Goal: Task Accomplishment & Management: Manage account settings

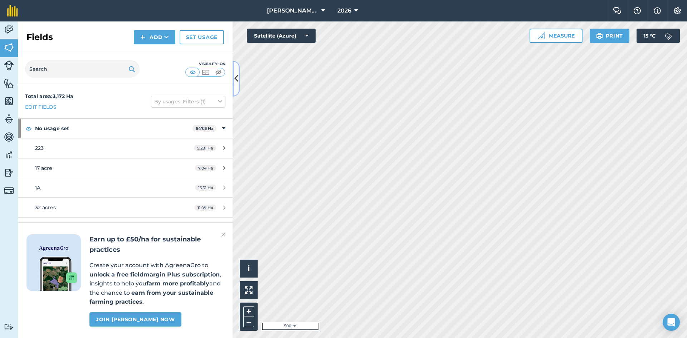
click at [238, 71] on button at bounding box center [236, 79] width 7 height 36
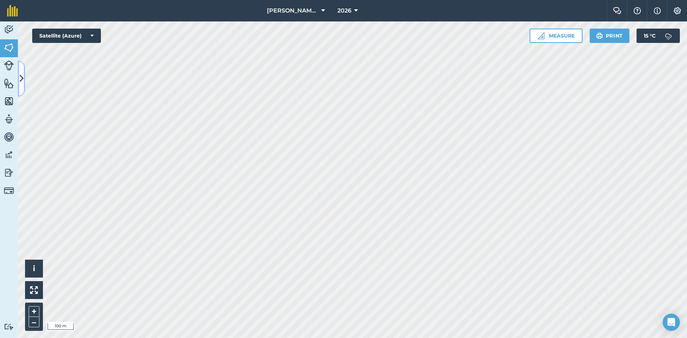
click at [23, 71] on button at bounding box center [21, 79] width 7 height 36
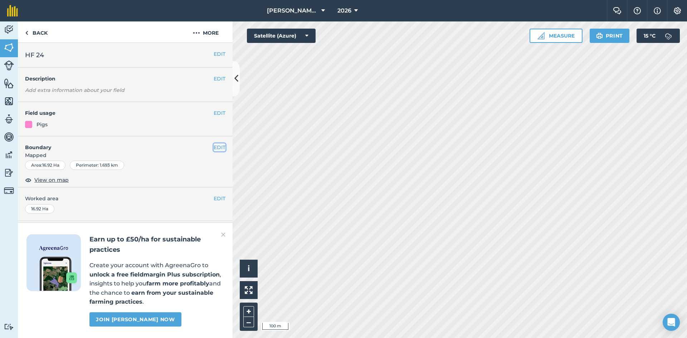
click at [216, 146] on button "EDIT" at bounding box center [220, 148] width 12 height 8
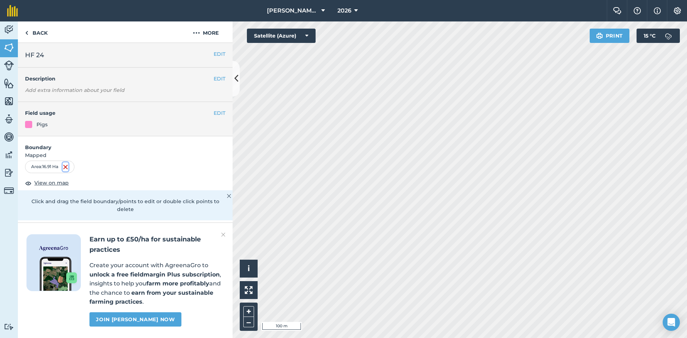
click at [67, 168] on img at bounding box center [66, 167] width 6 height 9
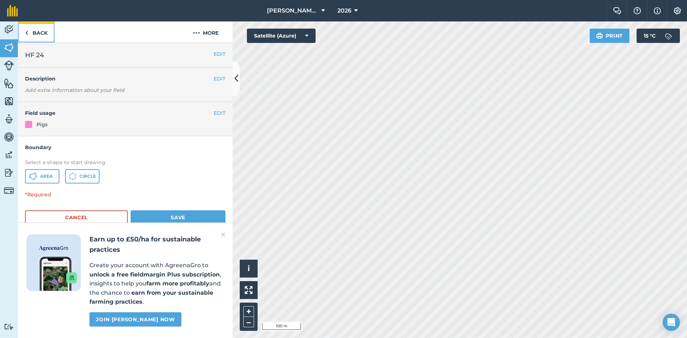
click at [46, 29] on link "Back" at bounding box center [36, 31] width 37 height 21
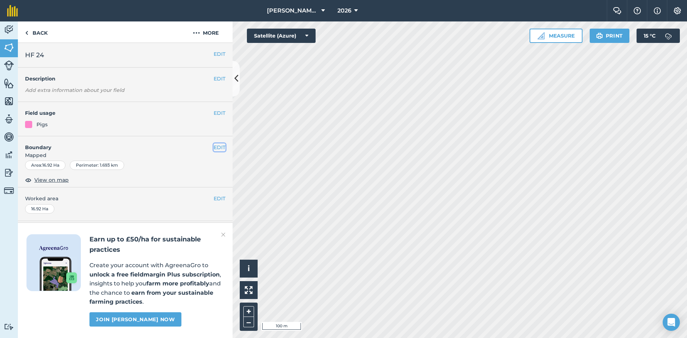
click at [219, 150] on button "EDIT" at bounding box center [220, 148] width 12 height 8
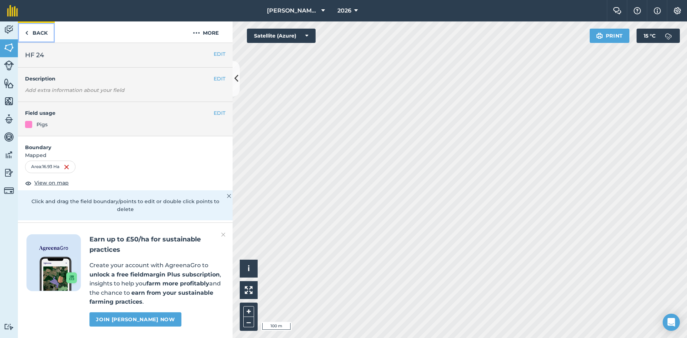
click at [40, 32] on link "Back" at bounding box center [36, 31] width 37 height 21
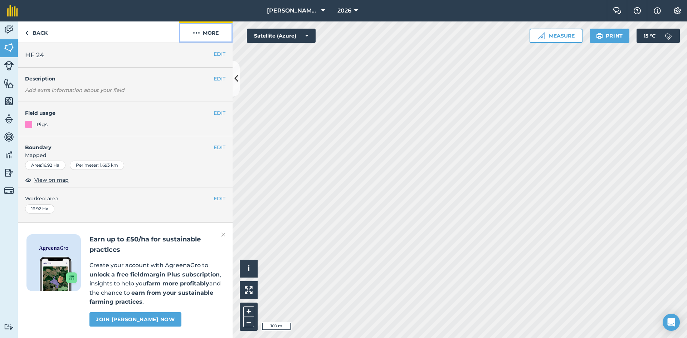
click at [203, 35] on button "More" at bounding box center [206, 31] width 54 height 21
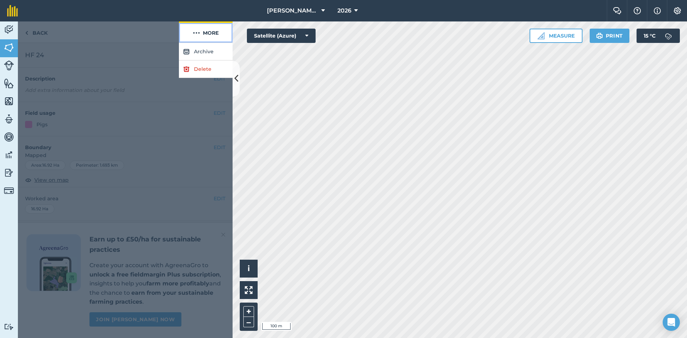
click at [203, 35] on button "More" at bounding box center [206, 31] width 54 height 21
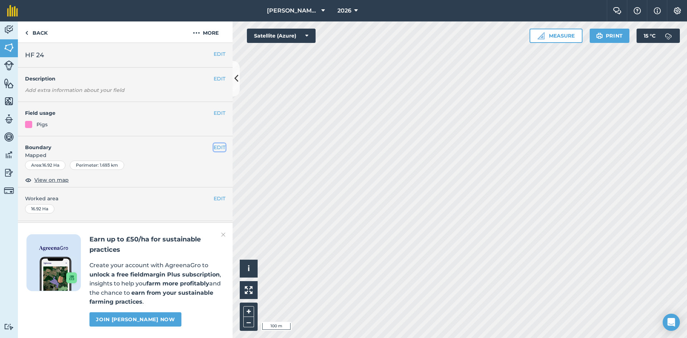
click at [218, 149] on button "EDIT" at bounding box center [220, 148] width 12 height 8
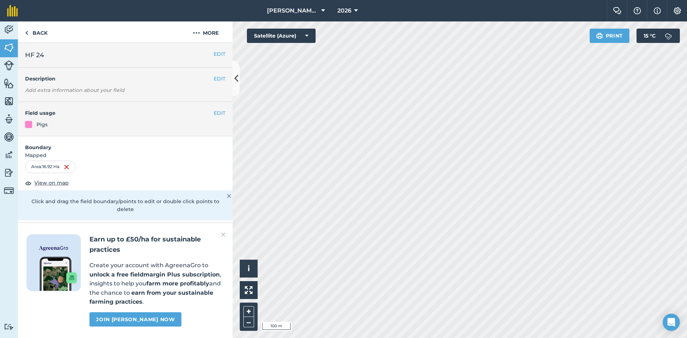
click at [227, 195] on img at bounding box center [229, 196] width 4 height 9
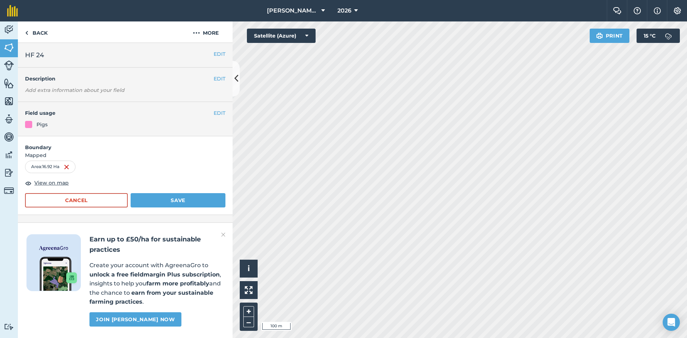
click at [223, 234] on img at bounding box center [223, 234] width 4 height 9
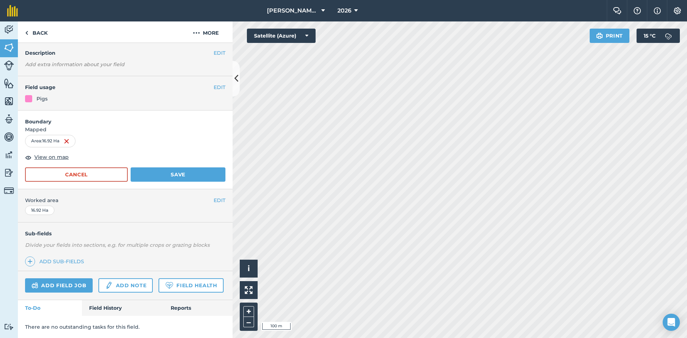
scroll to position [46, 0]
click at [41, 257] on link "Add sub-fields" at bounding box center [56, 262] width 62 height 10
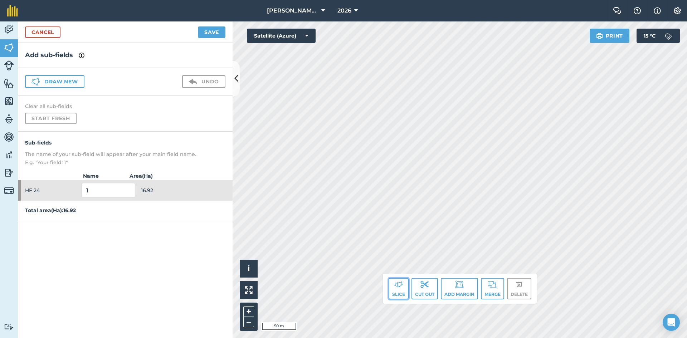
click at [401, 286] on img at bounding box center [398, 284] width 9 height 9
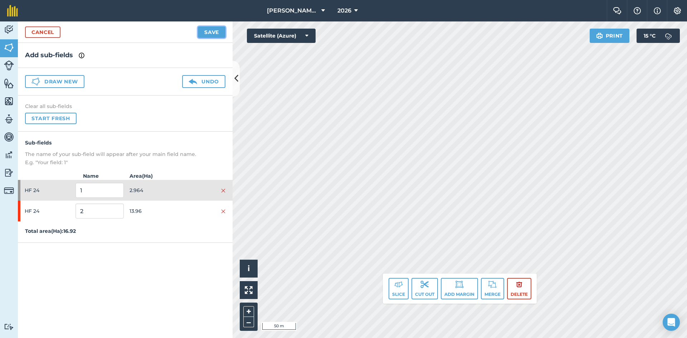
click at [210, 33] on button "Save" at bounding box center [212, 31] width 28 height 11
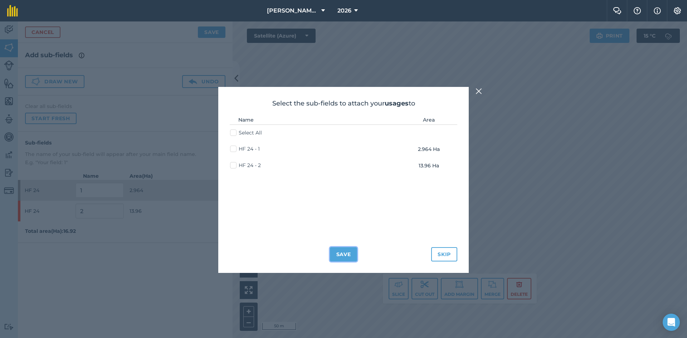
click at [341, 252] on button "Save" at bounding box center [344, 254] width 28 height 14
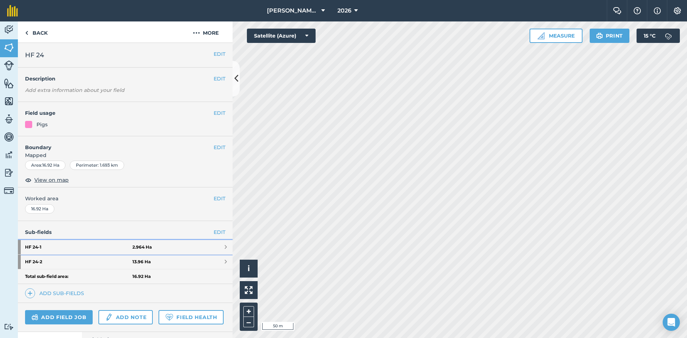
click at [225, 246] on span at bounding box center [226, 247] width 2 height 6
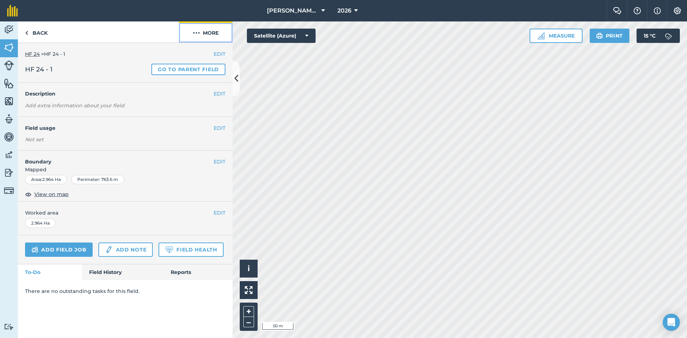
click at [209, 34] on button "More" at bounding box center [206, 31] width 54 height 21
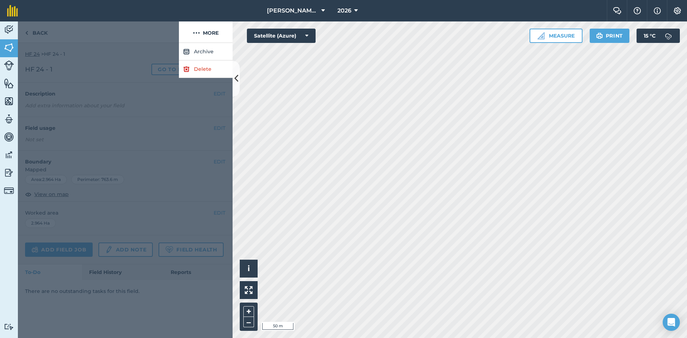
click at [146, 34] on div at bounding box center [98, 31] width 161 height 21
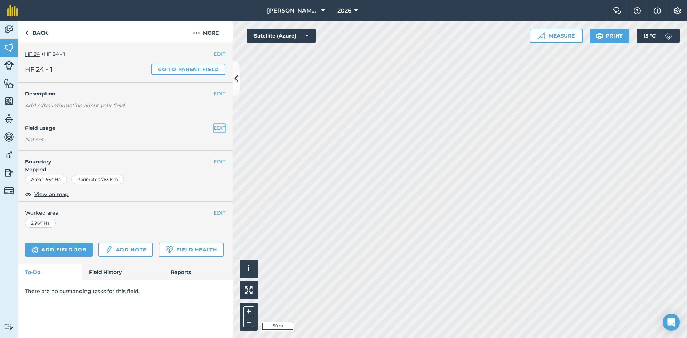
click at [218, 130] on button "EDIT" at bounding box center [220, 128] width 12 height 8
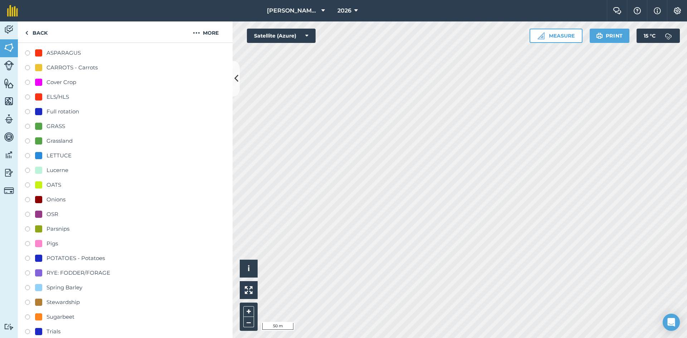
scroll to position [107, 0]
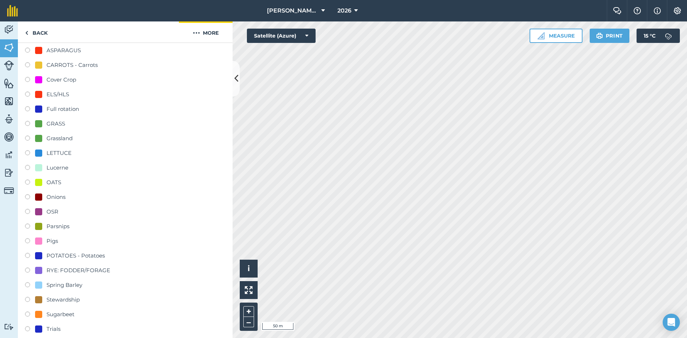
scroll to position [92, 0]
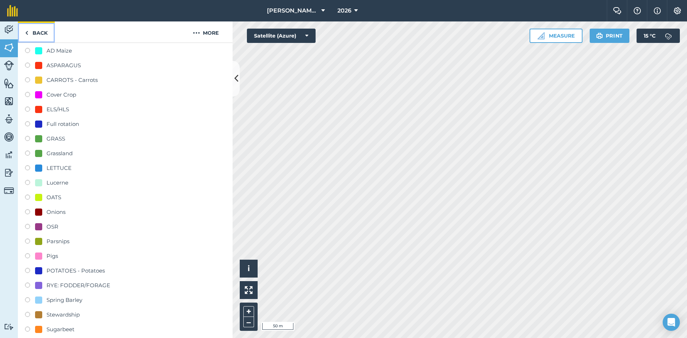
click at [31, 33] on link "Back" at bounding box center [36, 31] width 37 height 21
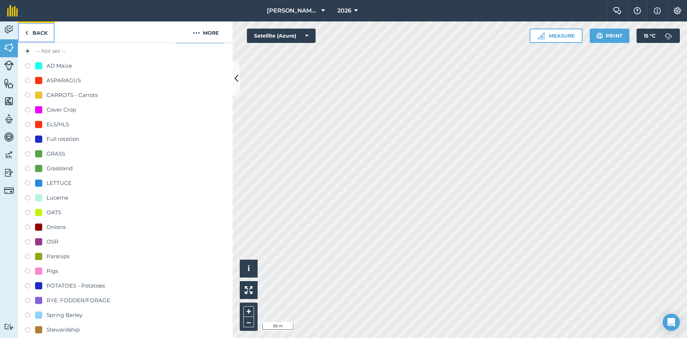
scroll to position [107, 0]
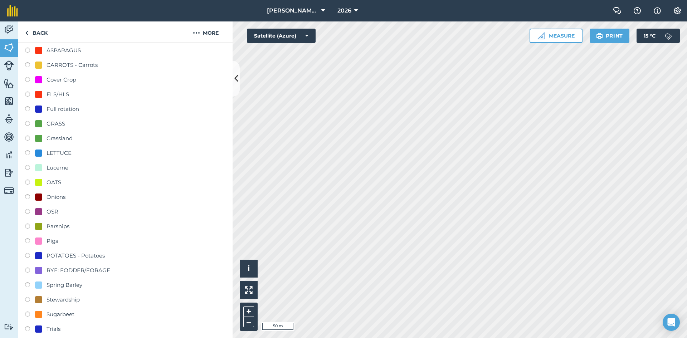
scroll to position [92, 0]
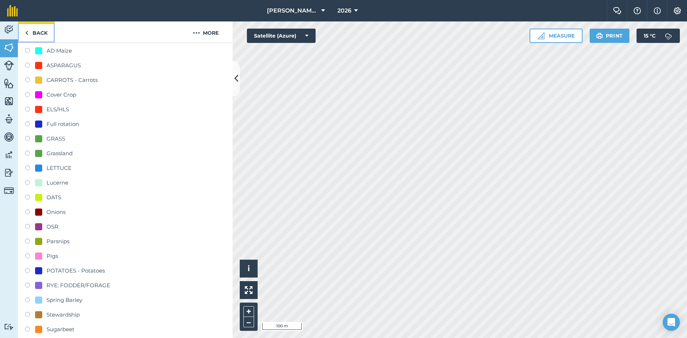
click at [43, 34] on link "Back" at bounding box center [36, 31] width 37 height 21
click at [41, 29] on link "Back" at bounding box center [36, 31] width 37 height 21
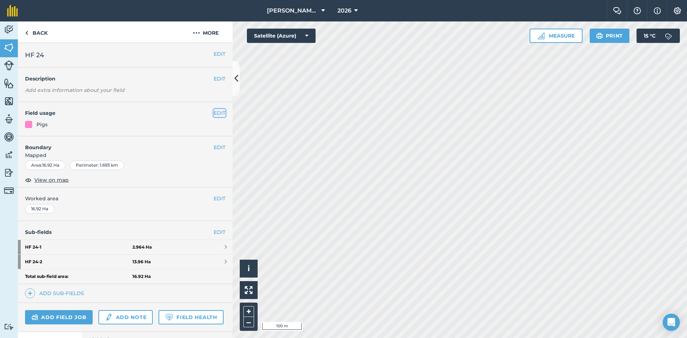
click at [214, 114] on button "EDIT" at bounding box center [220, 113] width 12 height 8
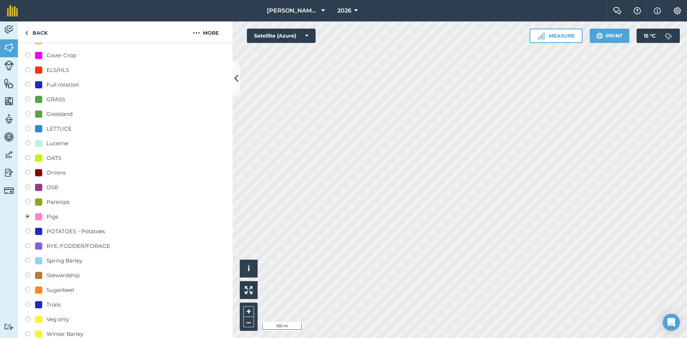
scroll to position [143, 0]
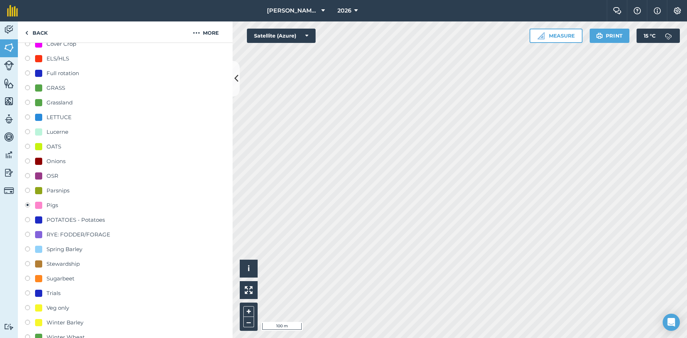
click at [38, 201] on div "Pigs" at bounding box center [46, 205] width 23 height 9
click at [36, 194] on div "Parsnips" at bounding box center [52, 190] width 34 height 9
radio input "true"
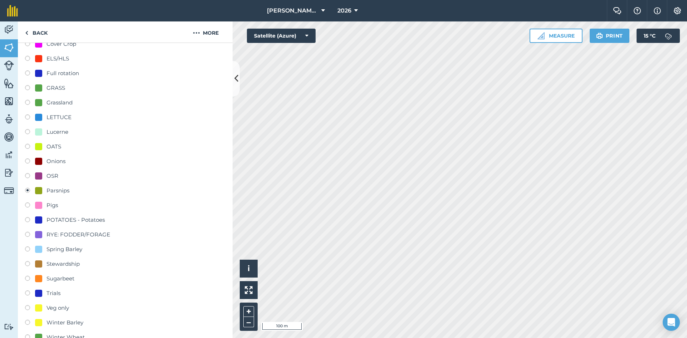
click at [30, 204] on label at bounding box center [30, 206] width 10 height 7
radio input "true"
radio input "false"
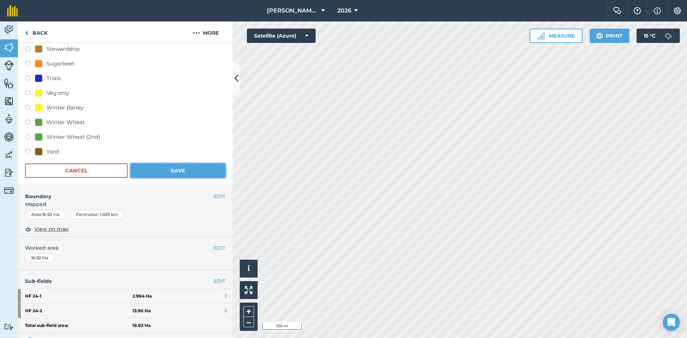
scroll to position [358, 0]
click at [167, 166] on button "Save" at bounding box center [178, 171] width 95 height 14
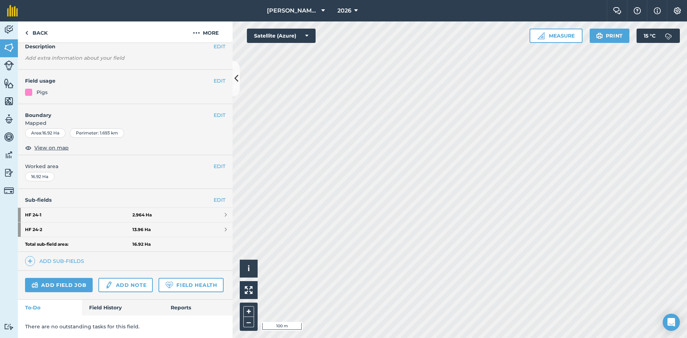
scroll to position [52, 0]
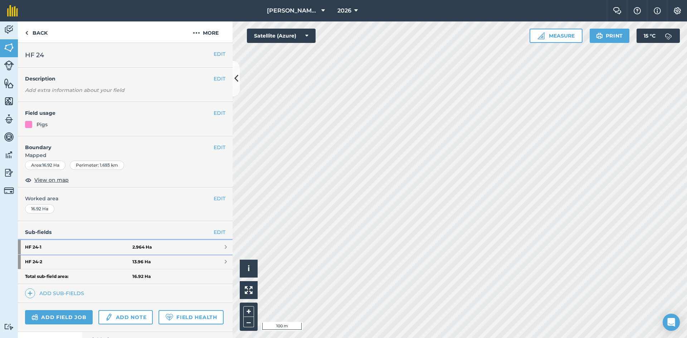
click at [142, 250] on strong "2.964 Ha" at bounding box center [141, 247] width 19 height 6
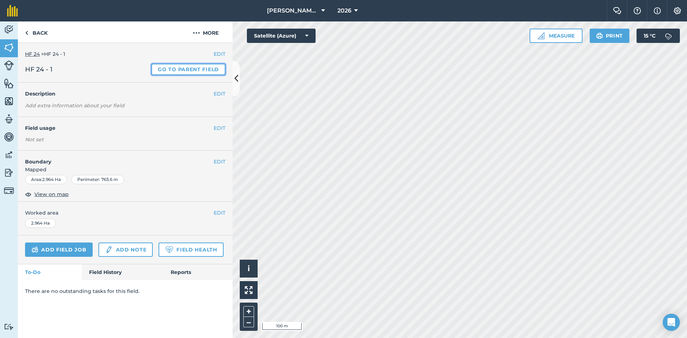
click at [179, 66] on link "Go to parent field" at bounding box center [188, 69] width 74 height 11
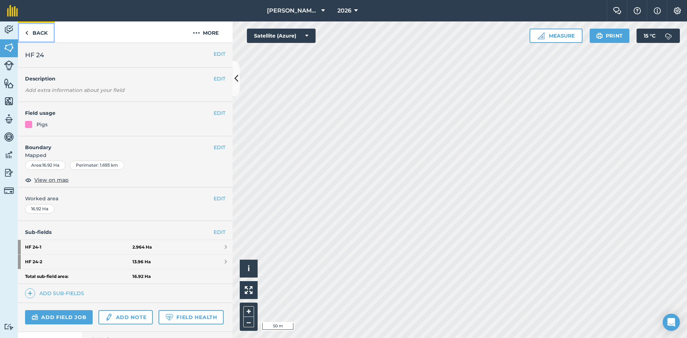
click at [46, 33] on link "Back" at bounding box center [36, 31] width 37 height 21
click at [215, 244] on link "HF 24 - 1 2.964 Ha" at bounding box center [125, 247] width 215 height 14
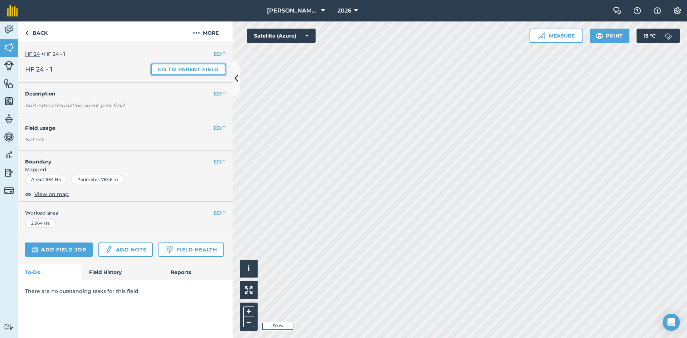
click at [172, 69] on link "Go to parent field" at bounding box center [188, 69] width 74 height 11
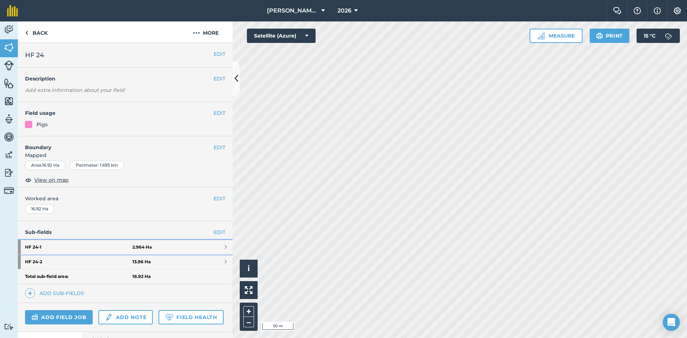
click at [219, 242] on link "HF 24 - 1 2.964 Ha" at bounding box center [125, 247] width 215 height 14
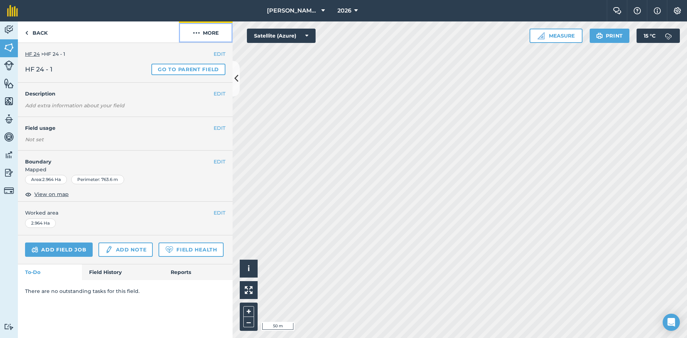
click at [210, 30] on button "More" at bounding box center [206, 31] width 54 height 21
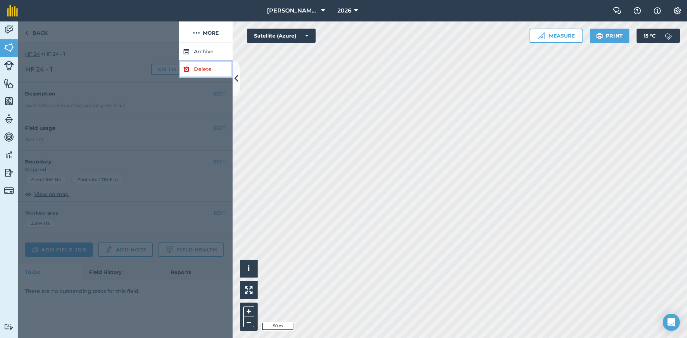
click at [209, 69] on link "Delete" at bounding box center [206, 69] width 54 height 18
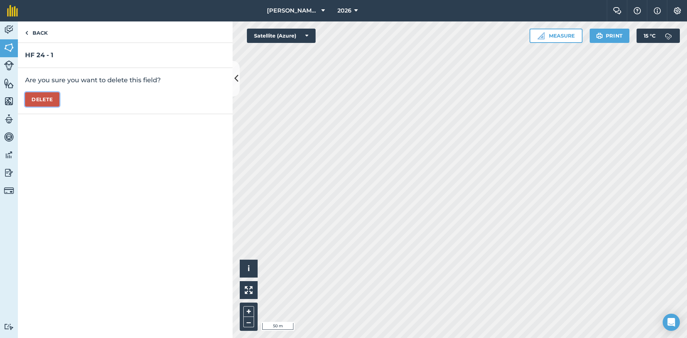
click at [48, 99] on button "Delete" at bounding box center [42, 99] width 34 height 14
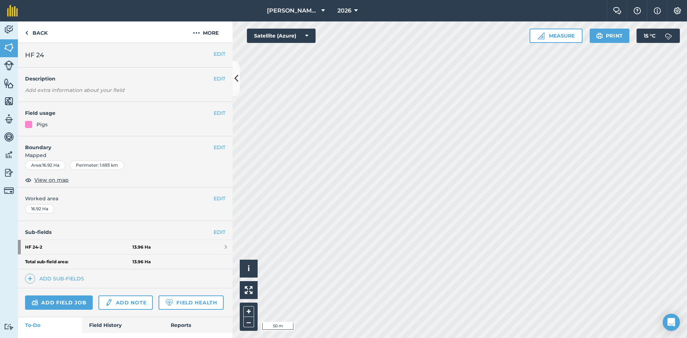
click at [206, 111] on h4 "Field usage" at bounding box center [119, 113] width 189 height 8
click at [214, 111] on button "EDIT" at bounding box center [220, 113] width 12 height 8
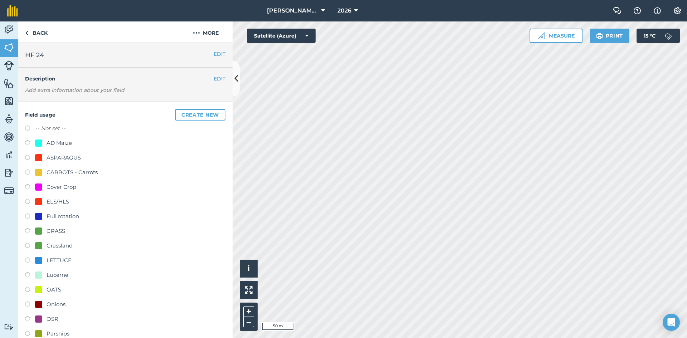
click at [34, 136] on div "-- Not set -- AD Maize ASPARAGUS CARROTS - Carrots Cover Crop ELS/HLS Full rota…" at bounding box center [125, 320] width 200 height 392
click at [35, 141] on div at bounding box center [38, 143] width 7 height 7
radio input "true"
radio input "false"
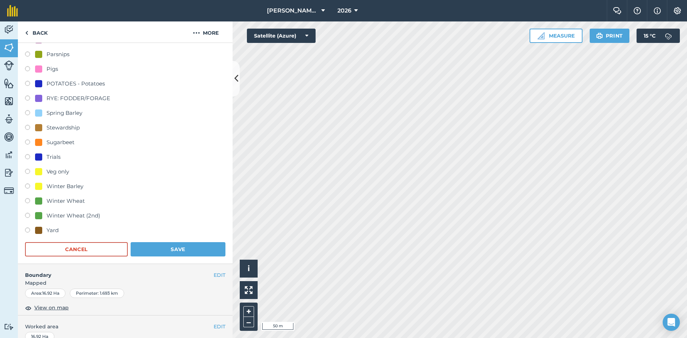
scroll to position [358, 0]
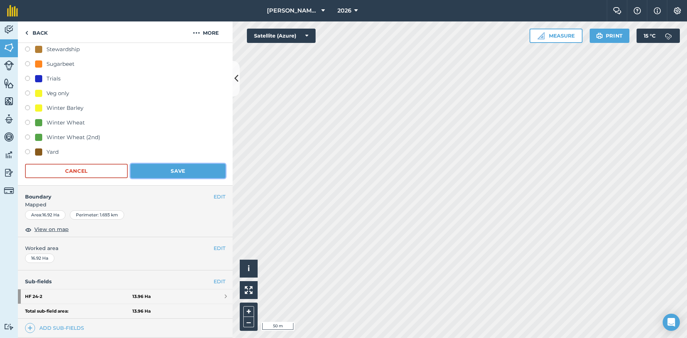
click at [180, 175] on button "Save" at bounding box center [178, 171] width 95 height 14
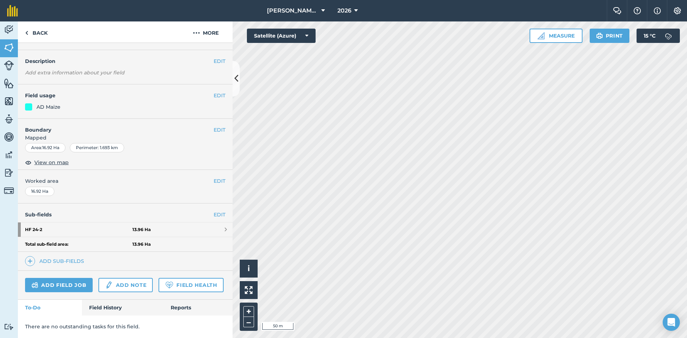
scroll to position [38, 0]
click at [214, 92] on button "EDIT" at bounding box center [220, 96] width 12 height 8
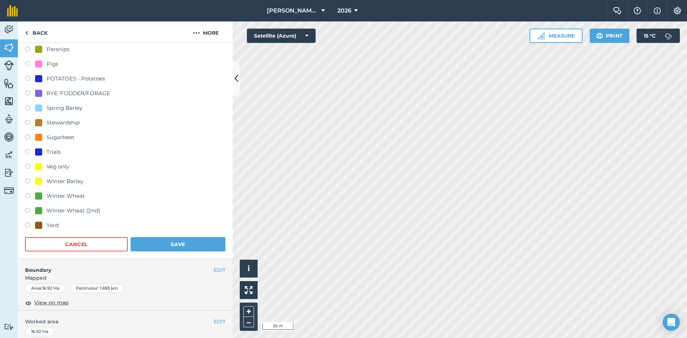
scroll to position [288, 0]
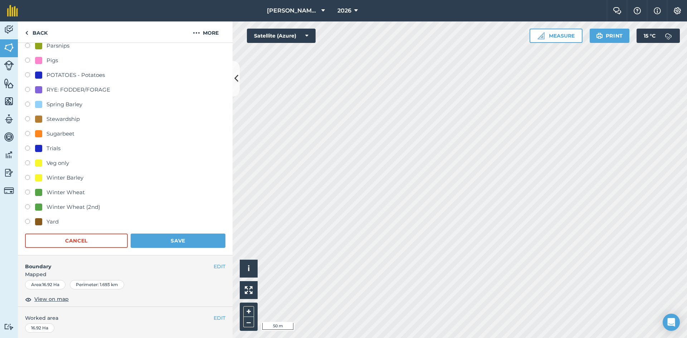
click at [53, 62] on div "Pigs" at bounding box center [52, 60] width 11 height 9
radio input "true"
radio input "false"
click at [189, 242] on button "Save" at bounding box center [178, 241] width 95 height 14
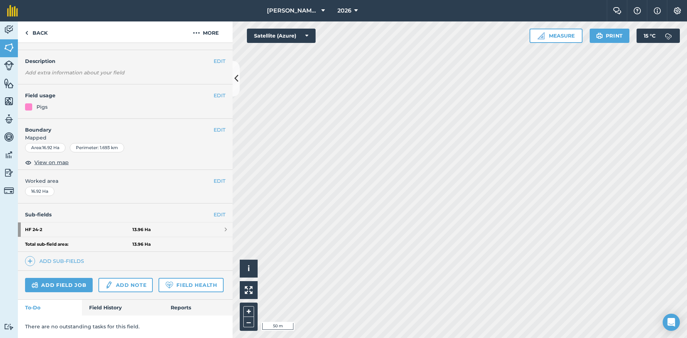
scroll to position [38, 0]
click at [213, 223] on link "HF 24 - 2 13.96 Ha" at bounding box center [125, 230] width 215 height 14
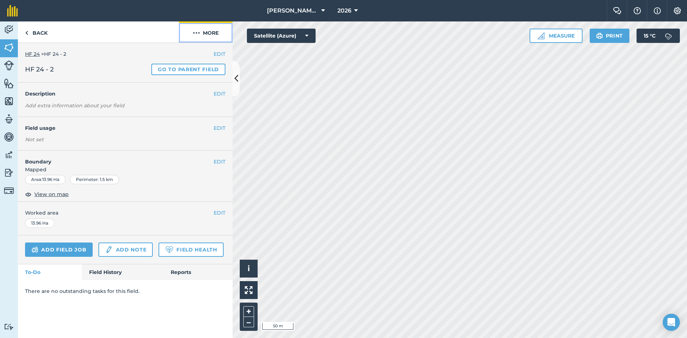
click at [218, 29] on button "More" at bounding box center [206, 31] width 54 height 21
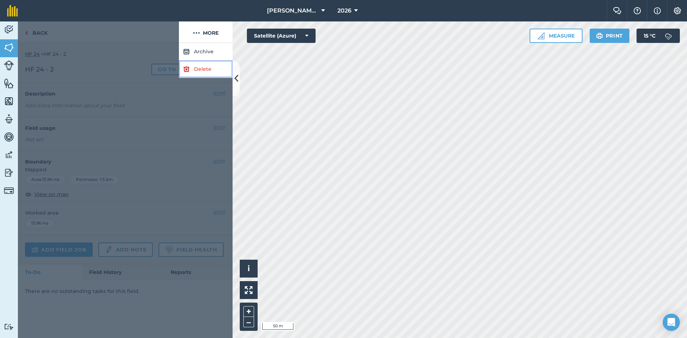
click at [211, 66] on link "Delete" at bounding box center [206, 69] width 54 height 18
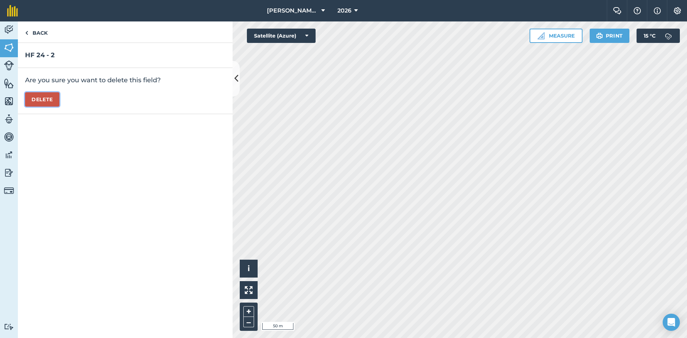
click at [57, 98] on button "Delete" at bounding box center [42, 99] width 34 height 14
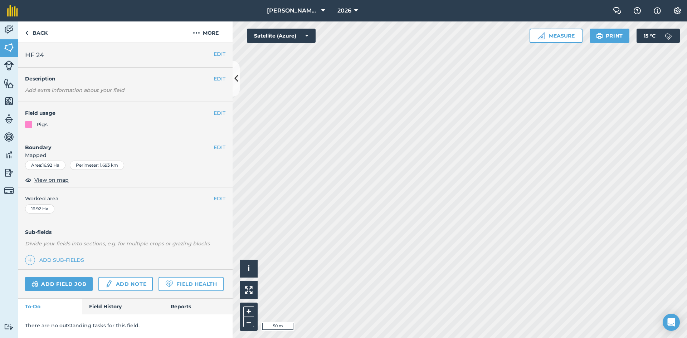
click at [213, 200] on span "Worked area" at bounding box center [125, 199] width 200 height 8
click at [214, 200] on button "EDIT" at bounding box center [220, 199] width 12 height 8
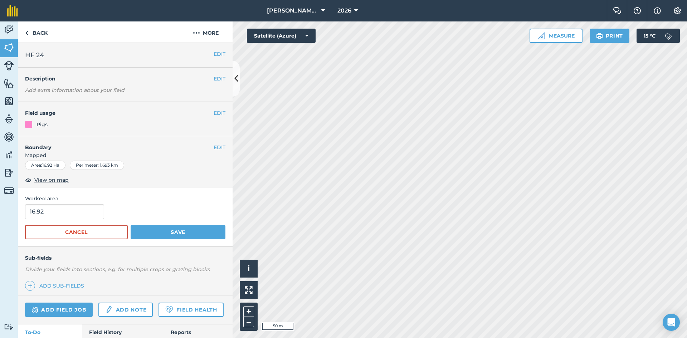
scroll to position [36, 0]
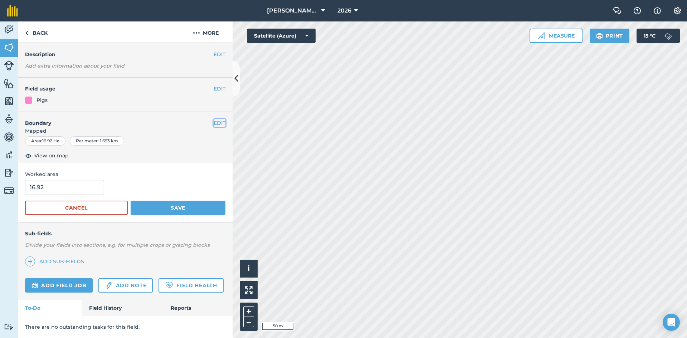
click at [214, 119] on button "EDIT" at bounding box center [220, 123] width 12 height 8
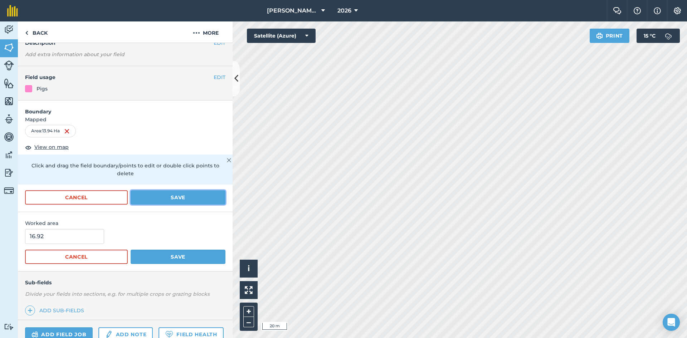
click at [177, 195] on button "Save" at bounding box center [178, 197] width 95 height 14
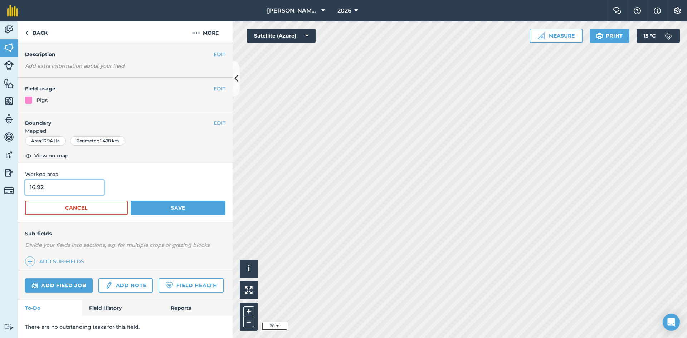
drag, startPoint x: 35, startPoint y: 176, endPoint x: 27, endPoint y: 175, distance: 8.3
click at [27, 180] on input "16.92" at bounding box center [64, 187] width 79 height 15
type input "13.92"
click at [171, 201] on button "Save" at bounding box center [178, 208] width 95 height 14
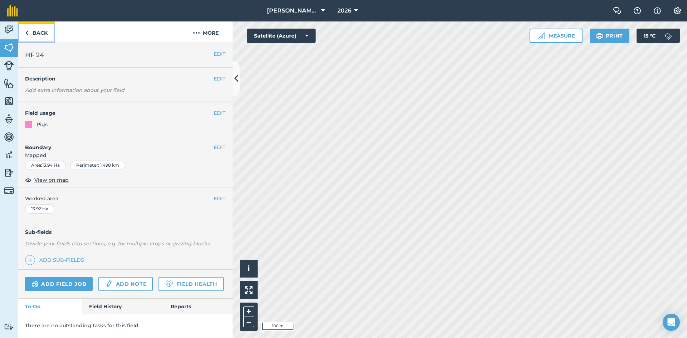
click at [40, 25] on link "Back" at bounding box center [36, 31] width 37 height 21
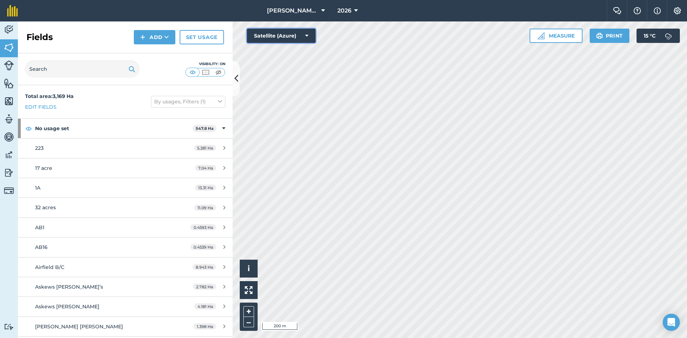
click at [301, 32] on button "Satellite (Azure)" at bounding box center [281, 36] width 69 height 14
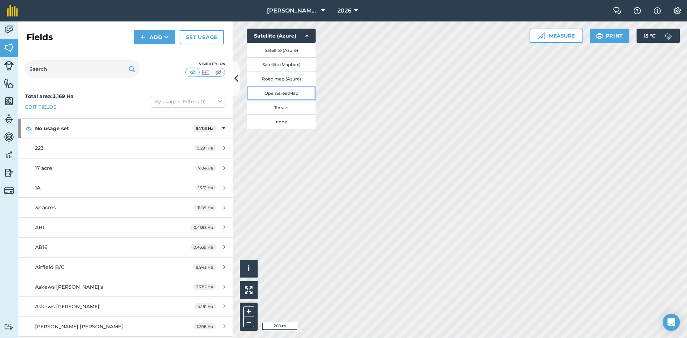
click at [284, 94] on button "OpenStreetMap" at bounding box center [281, 93] width 69 height 14
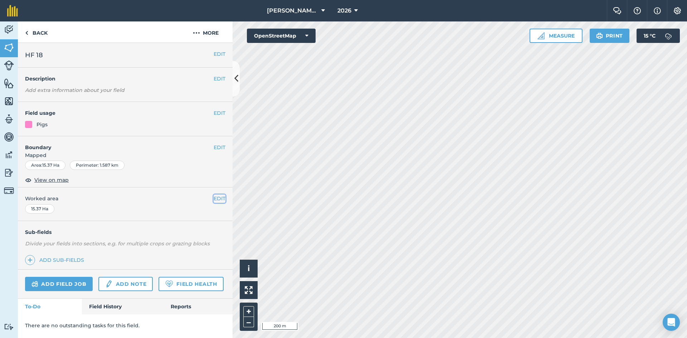
click at [219, 198] on button "EDIT" at bounding box center [220, 199] width 12 height 8
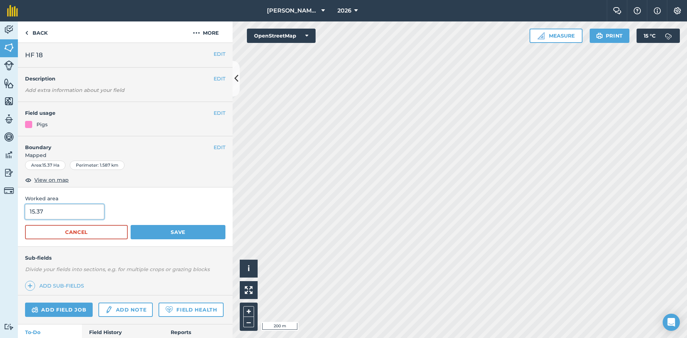
drag, startPoint x: 72, startPoint y: 212, endPoint x: 23, endPoint y: 205, distance: 49.6
click at [7, 200] on div "Activity Fields Livestock Features Maps Team Vehicles Data Reporting Billing Tu…" at bounding box center [343, 179] width 687 height 317
click at [57, 215] on input "15.37" at bounding box center [64, 211] width 79 height 15
click at [59, 212] on input "15.37" at bounding box center [64, 211] width 79 height 15
type input "15.43"
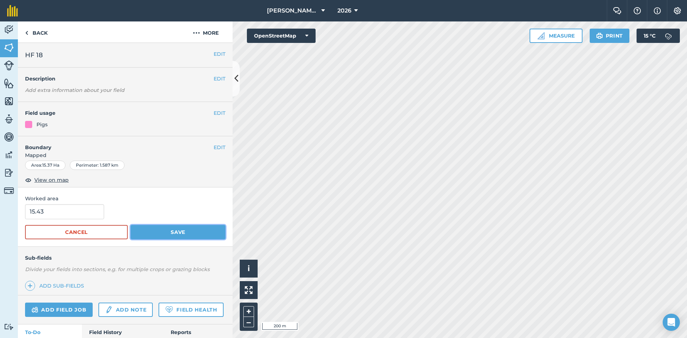
click at [139, 233] on button "Save" at bounding box center [178, 232] width 95 height 14
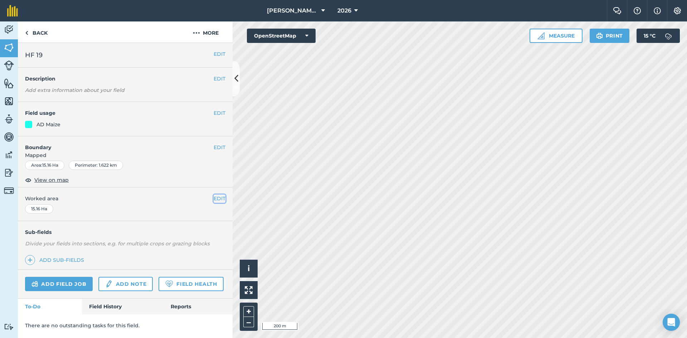
click at [217, 196] on button "EDIT" at bounding box center [220, 199] width 12 height 8
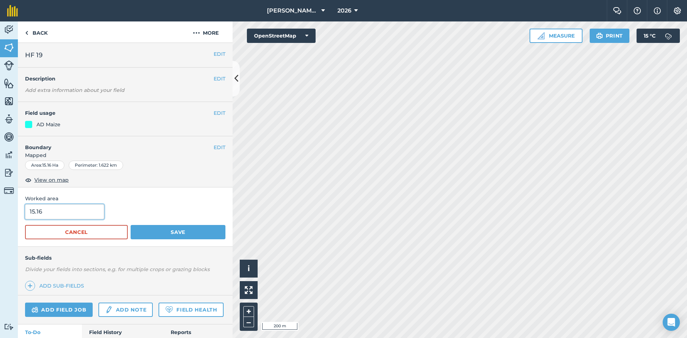
drag, startPoint x: 69, startPoint y: 208, endPoint x: 17, endPoint y: 201, distance: 52.1
click at [14, 202] on div "Activity Fields Livestock Features Maps Team Vehicles Data Reporting Billing Tu…" at bounding box center [343, 179] width 687 height 317
type input "15.22"
click at [184, 228] on button "Save" at bounding box center [178, 232] width 95 height 14
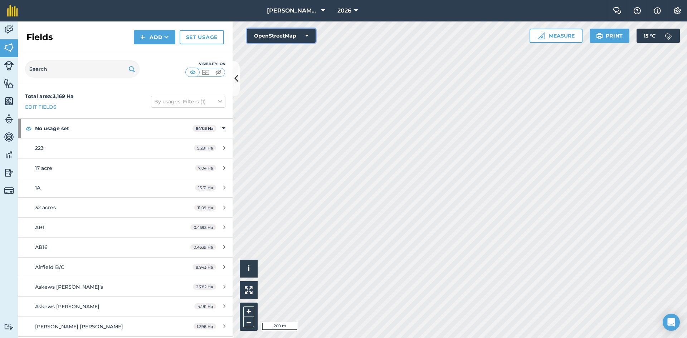
click at [312, 34] on button "OpenStreetMap" at bounding box center [281, 36] width 69 height 14
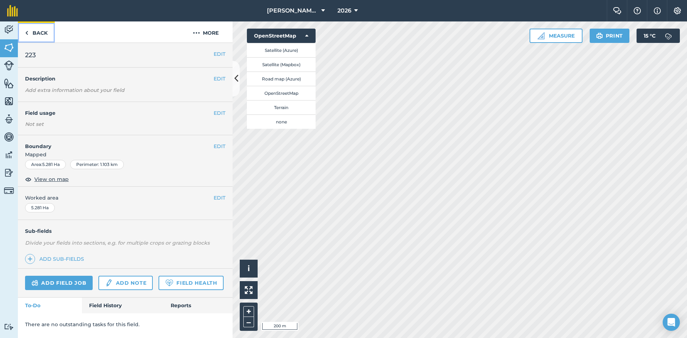
click at [38, 32] on link "Back" at bounding box center [36, 31] width 37 height 21
click at [39, 28] on link "Back" at bounding box center [36, 31] width 37 height 21
click at [220, 200] on button "EDIT" at bounding box center [220, 199] width 12 height 8
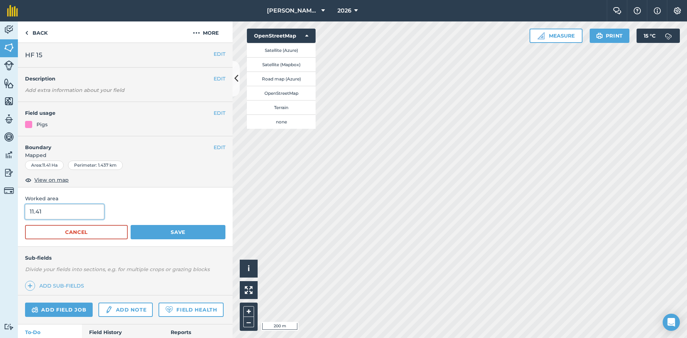
click at [43, 210] on input "11.41" at bounding box center [64, 211] width 79 height 15
type input "11.46"
click at [184, 226] on button "Save" at bounding box center [178, 232] width 95 height 14
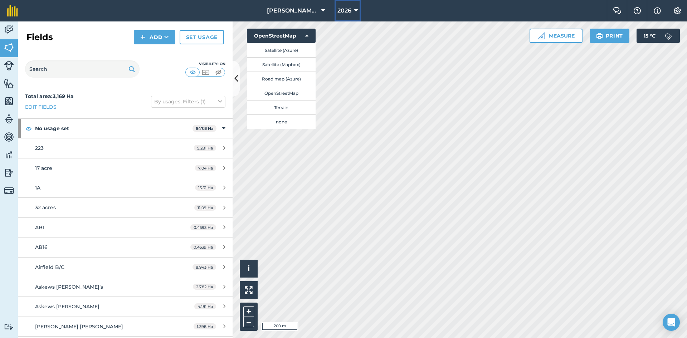
click at [347, 9] on span "2026" at bounding box center [345, 10] width 14 height 9
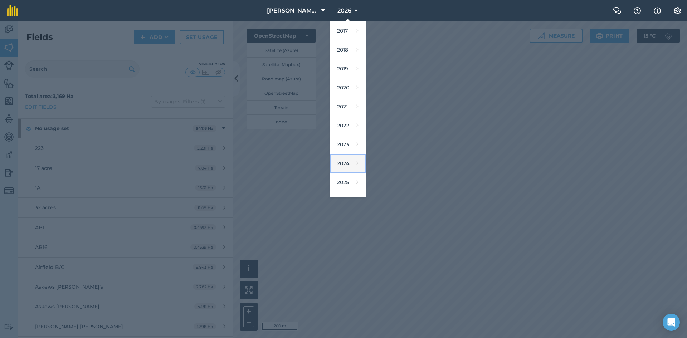
click at [356, 160] on icon at bounding box center [357, 164] width 3 height 10
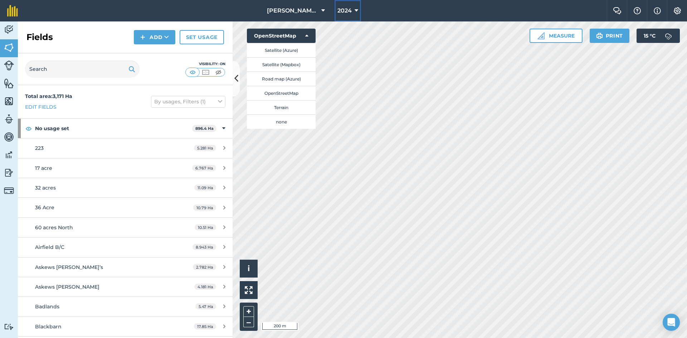
click at [342, 12] on span "2024" at bounding box center [345, 10] width 14 height 9
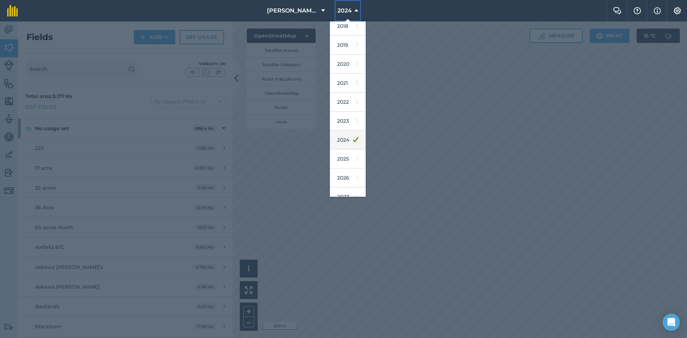
scroll to position [33, 0]
click at [356, 169] on icon at bounding box center [357, 168] width 3 height 10
